Goal: Information Seeking & Learning: Find specific fact

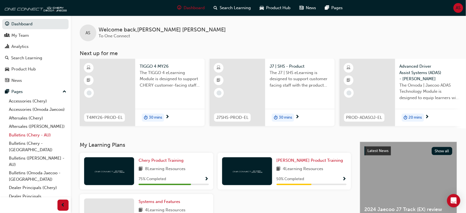
click at [43, 139] on link "Bulletins (Chery - AU)" at bounding box center [38, 135] width 62 height 9
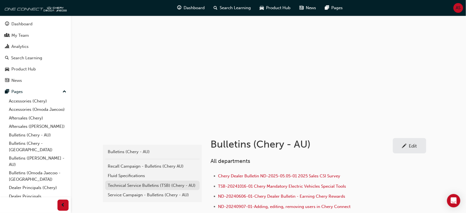
click at [148, 187] on div "Technical Service Bulletins (TSB) (Chery - AU)" at bounding box center [152, 185] width 89 height 6
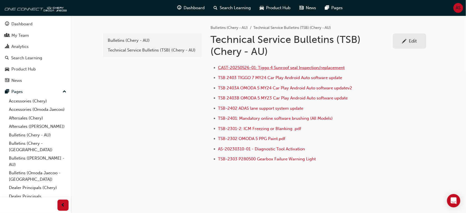
click at [270, 65] on span "CAST-20250526-01: Tiggo 4 Sunroof seal Inspection/replacement" at bounding box center [281, 67] width 127 height 5
